Goal: Task Accomplishment & Management: Manage account settings

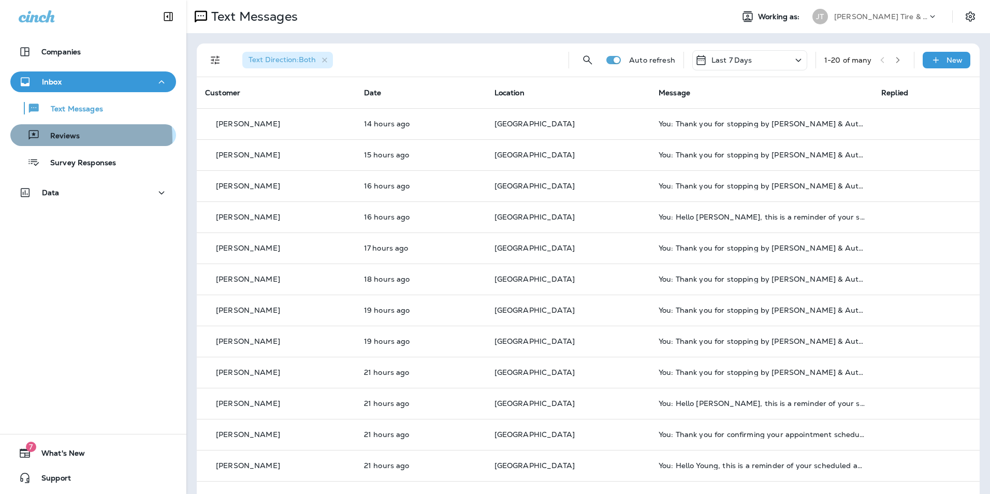
click at [49, 139] on p "Reviews" at bounding box center [60, 136] width 40 height 10
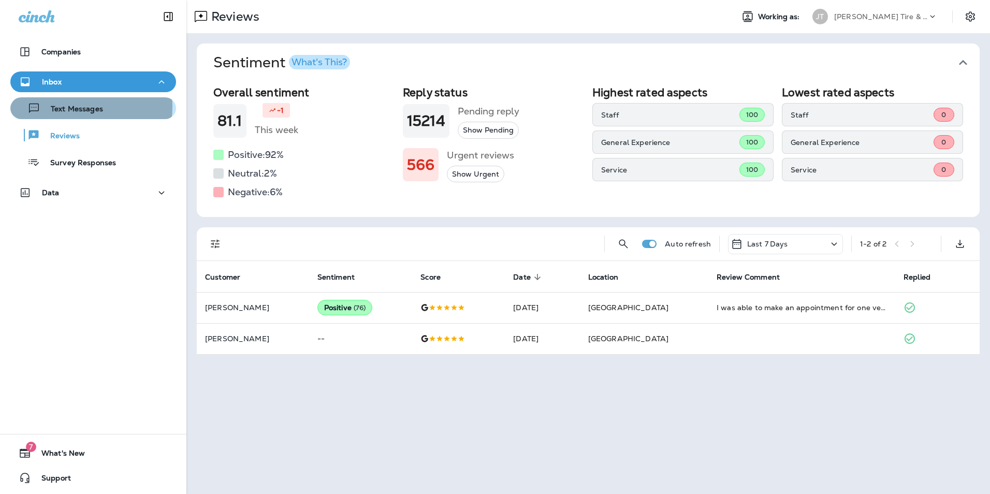
click at [78, 107] on p "Text Messages" at bounding box center [71, 110] width 63 height 10
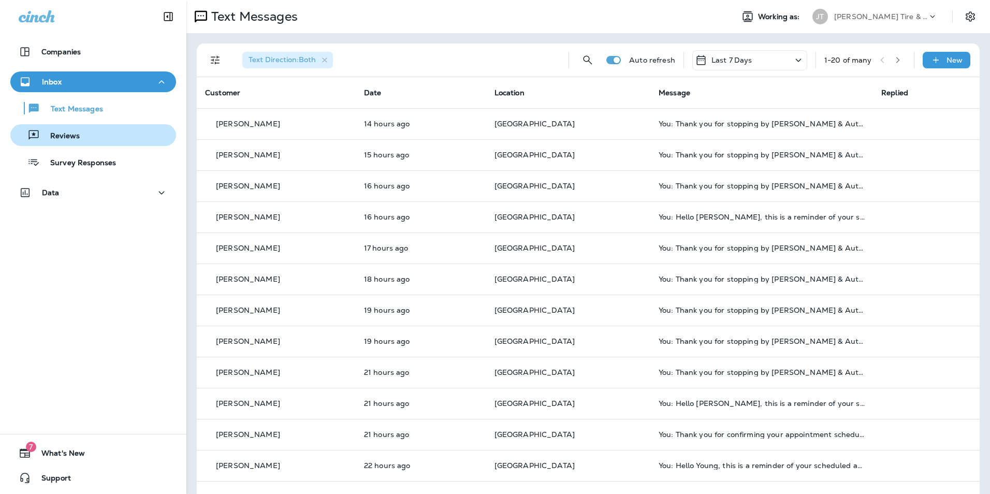
click at [87, 136] on div "Reviews" at bounding box center [92, 135] width 157 height 16
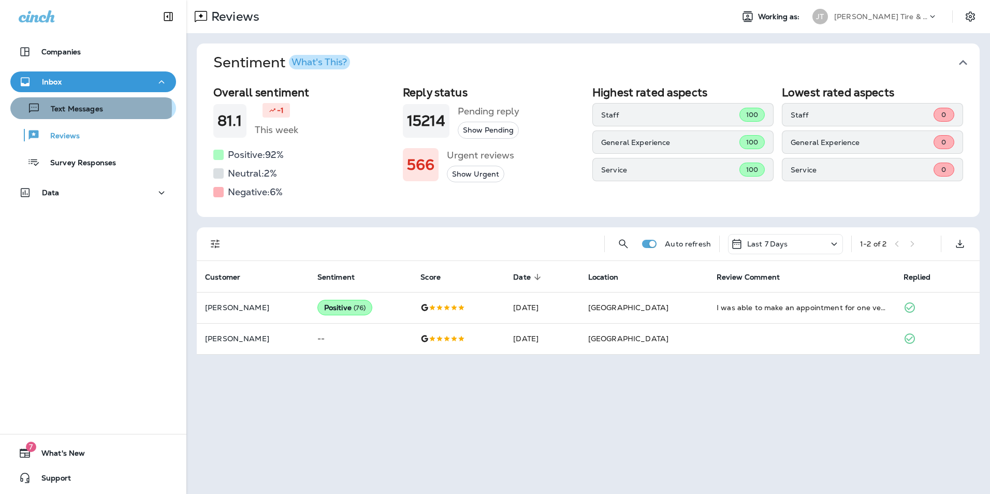
click at [55, 108] on p "Text Messages" at bounding box center [71, 110] width 63 height 10
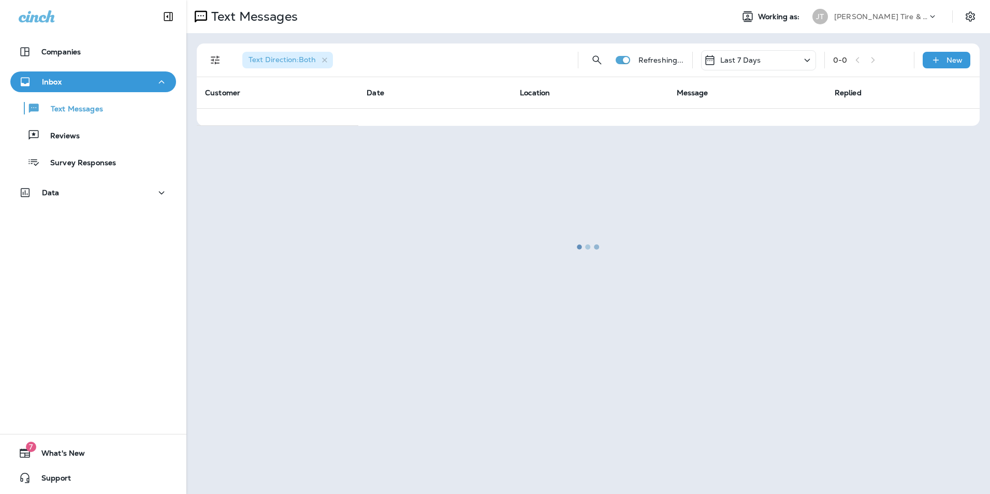
click at [326, 61] on div at bounding box center [587, 247] width 801 height 492
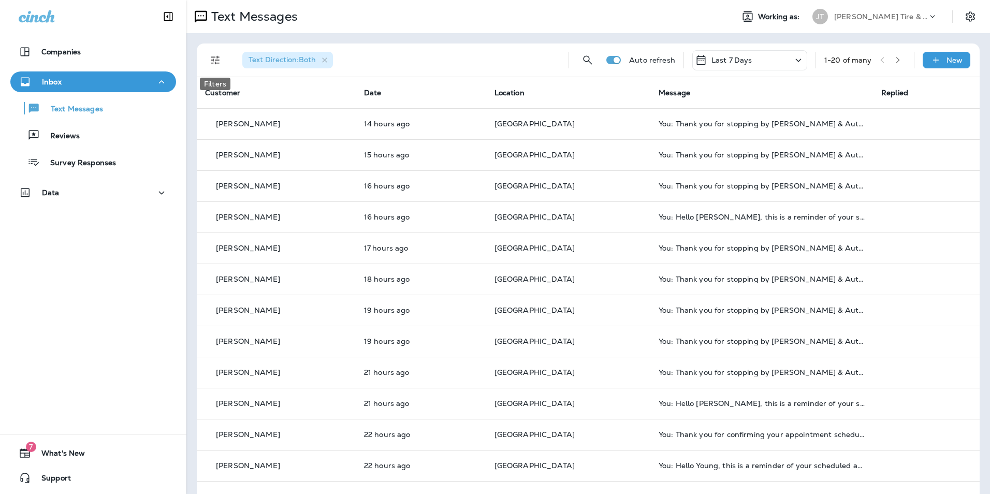
click at [213, 62] on icon "Filters" at bounding box center [215, 60] width 12 height 12
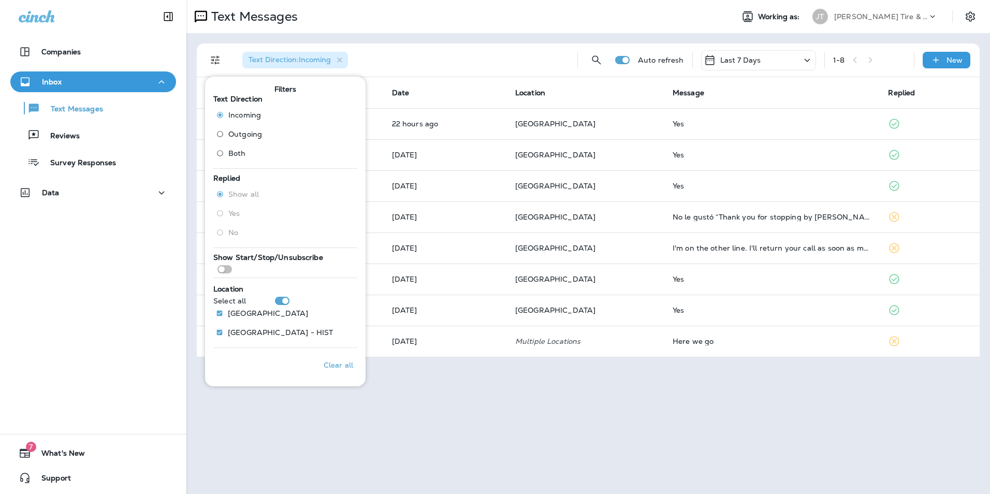
click at [532, 462] on div "Text Messages Working as: [PERSON_NAME] Tire & Auto Text Direction : Incoming A…" at bounding box center [587, 247] width 803 height 494
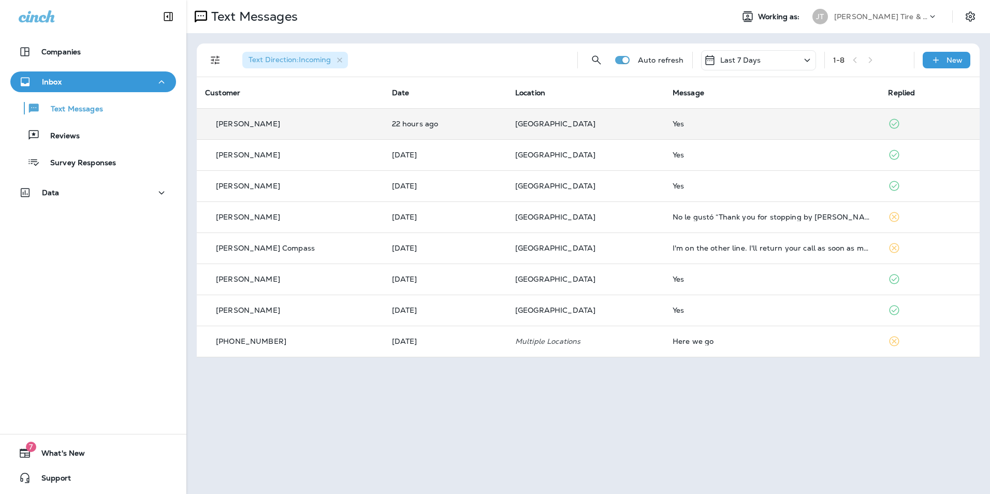
click at [337, 127] on div "[PERSON_NAME]" at bounding box center [290, 124] width 170 height 11
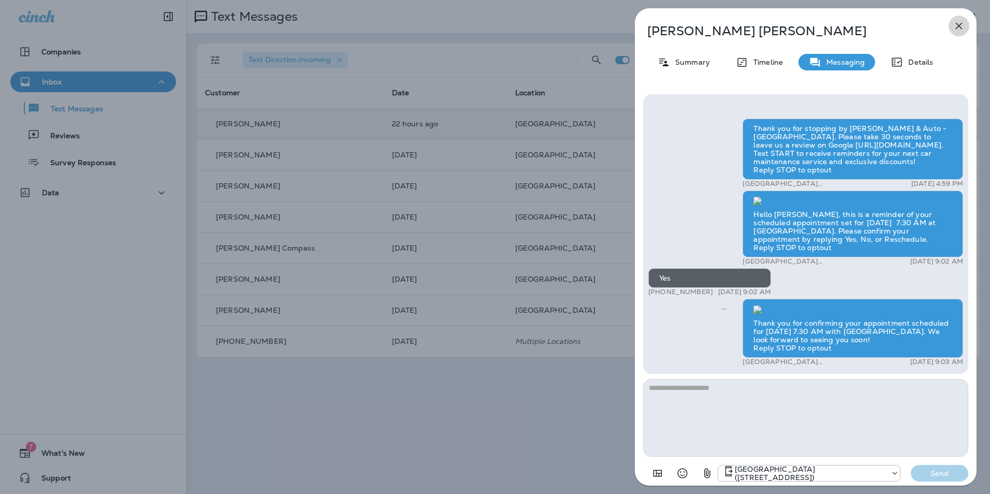
click at [963, 29] on icon "button" at bounding box center [958, 26] width 12 height 12
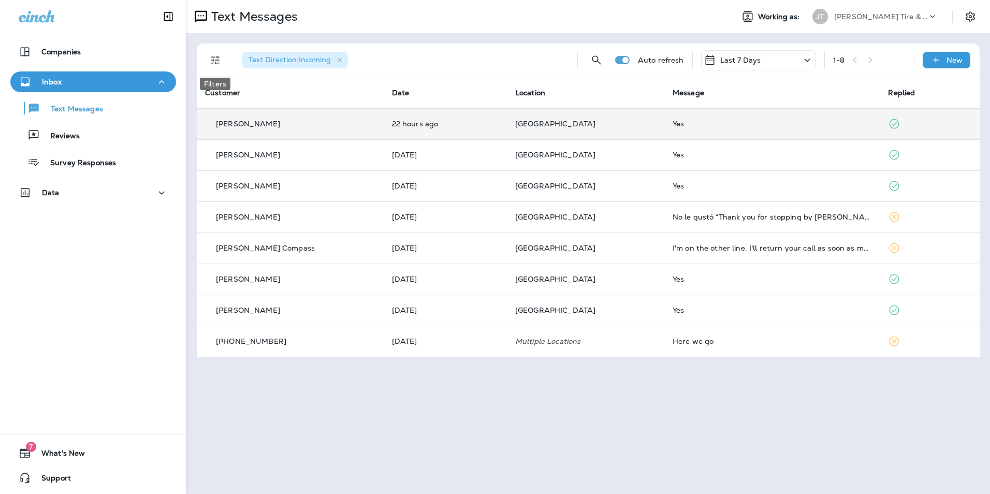
click at [216, 56] on icon "Filters" at bounding box center [215, 60] width 12 height 12
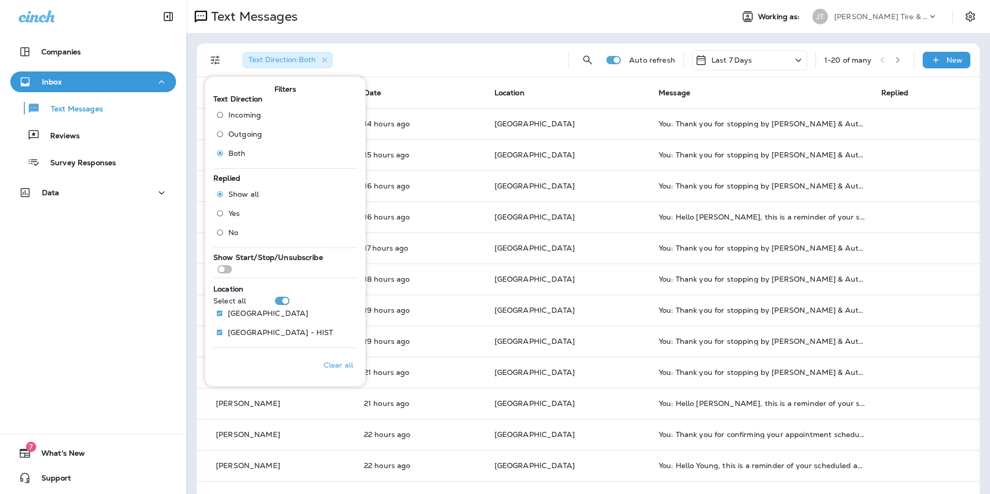
click at [75, 278] on div "Companies Inbox Text Messages Reviews Survey Responses Data 7 What's New Support" at bounding box center [93, 247] width 186 height 494
